Goal: Task Accomplishment & Management: Complete application form

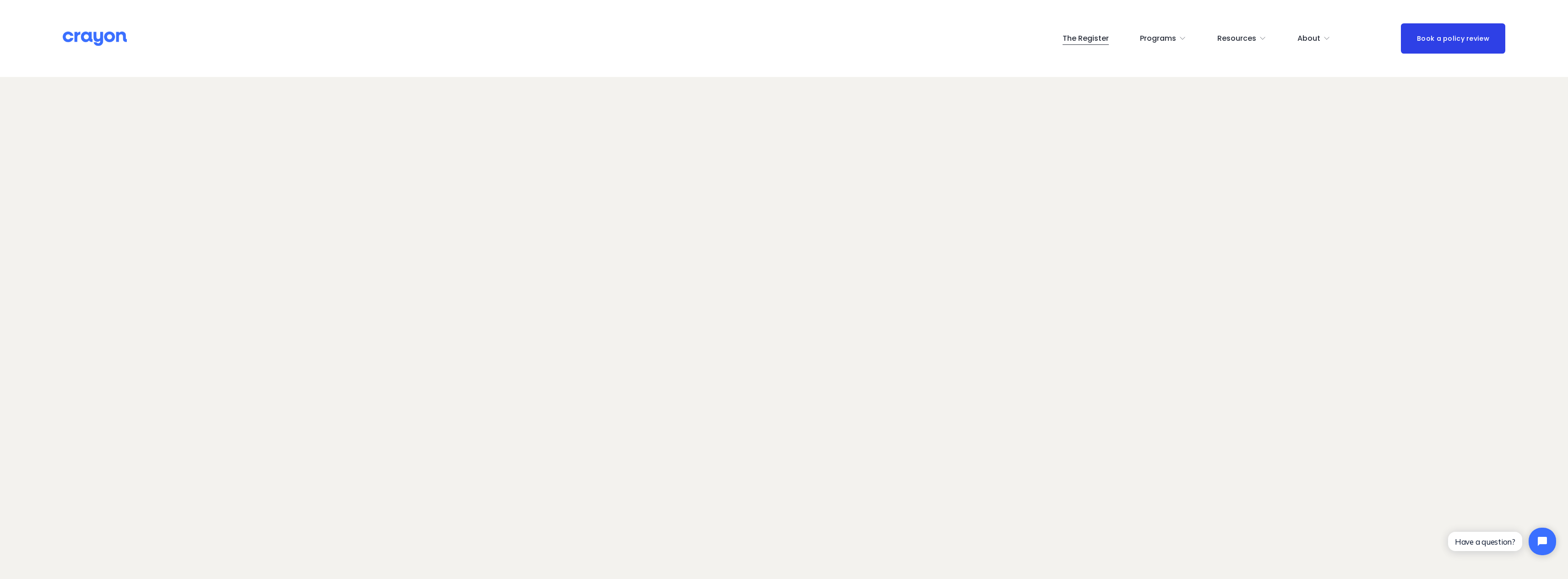
click at [1093, 38] on link "The Register" at bounding box center [1086, 39] width 46 height 15
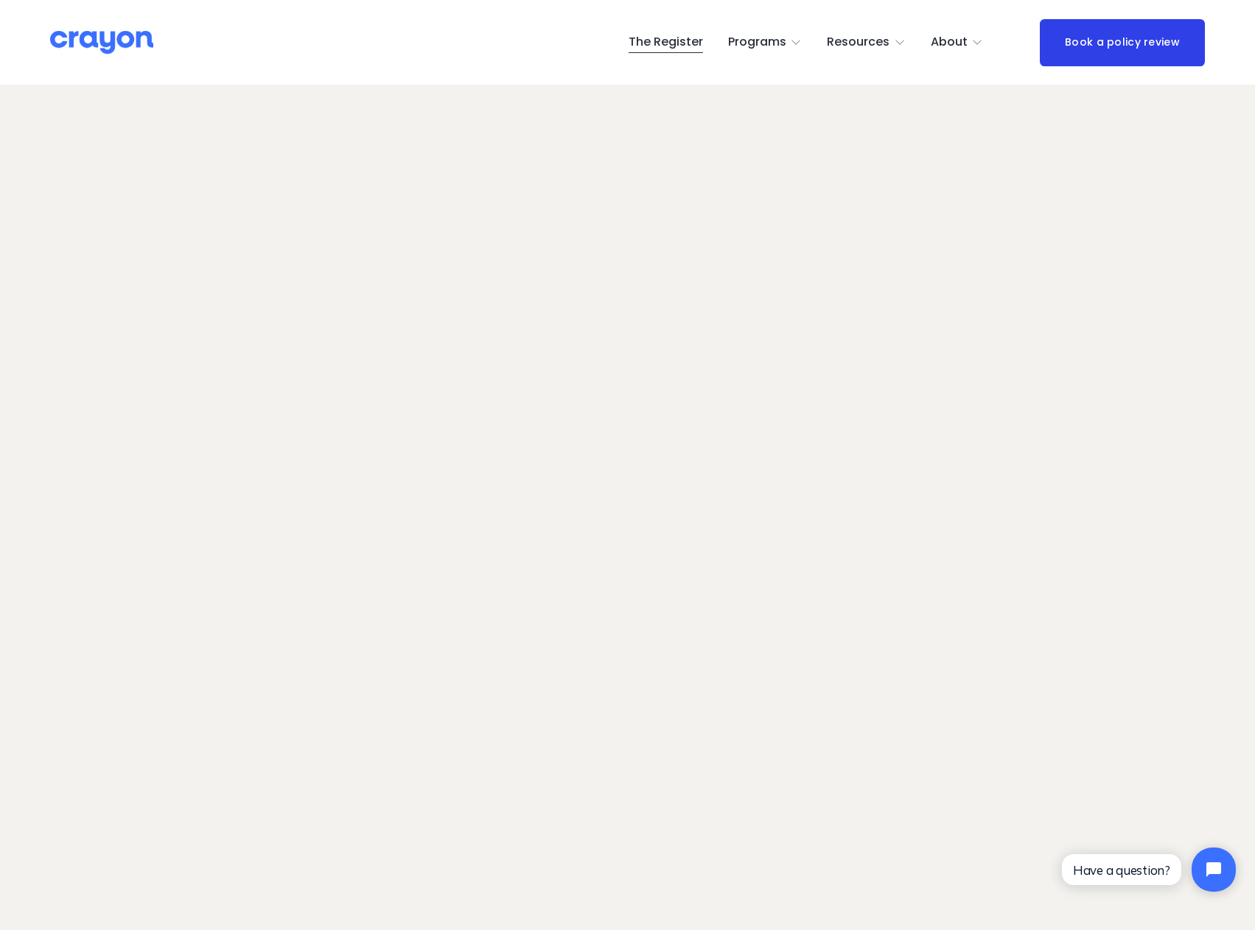
click at [685, 45] on link "The Register" at bounding box center [665, 43] width 74 height 24
